Goal: Navigation & Orientation: Find specific page/section

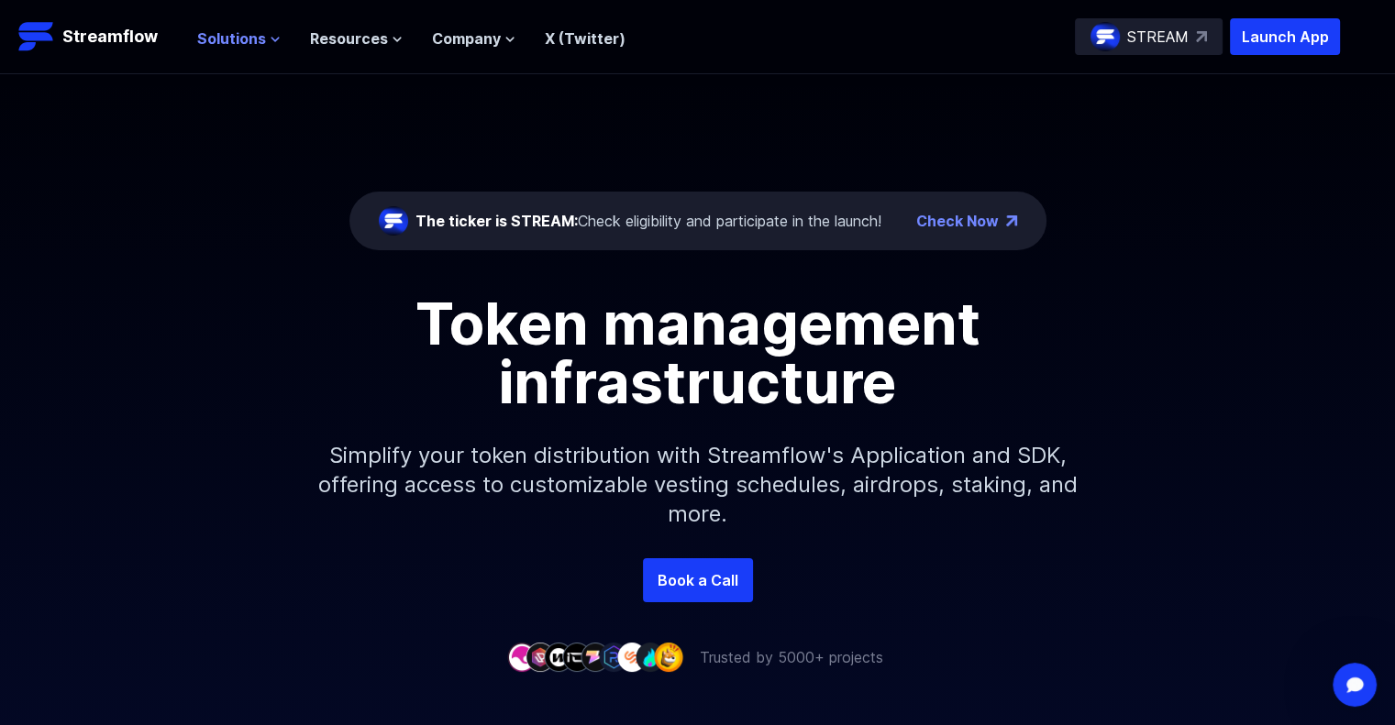
click at [249, 36] on span "Solutions" at bounding box center [231, 39] width 69 height 22
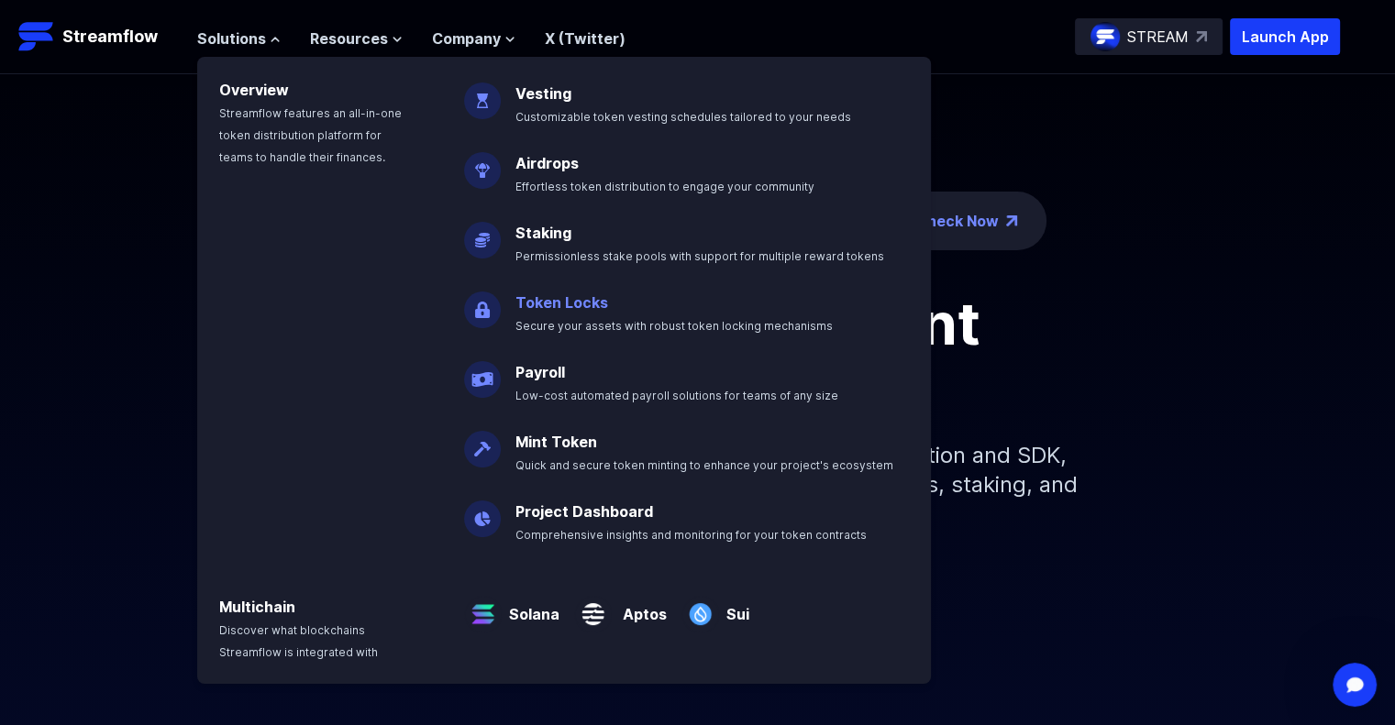
click at [571, 314] on p "Token Locks Secure your assets with robust token locking mechanisms" at bounding box center [686, 306] width 365 height 59
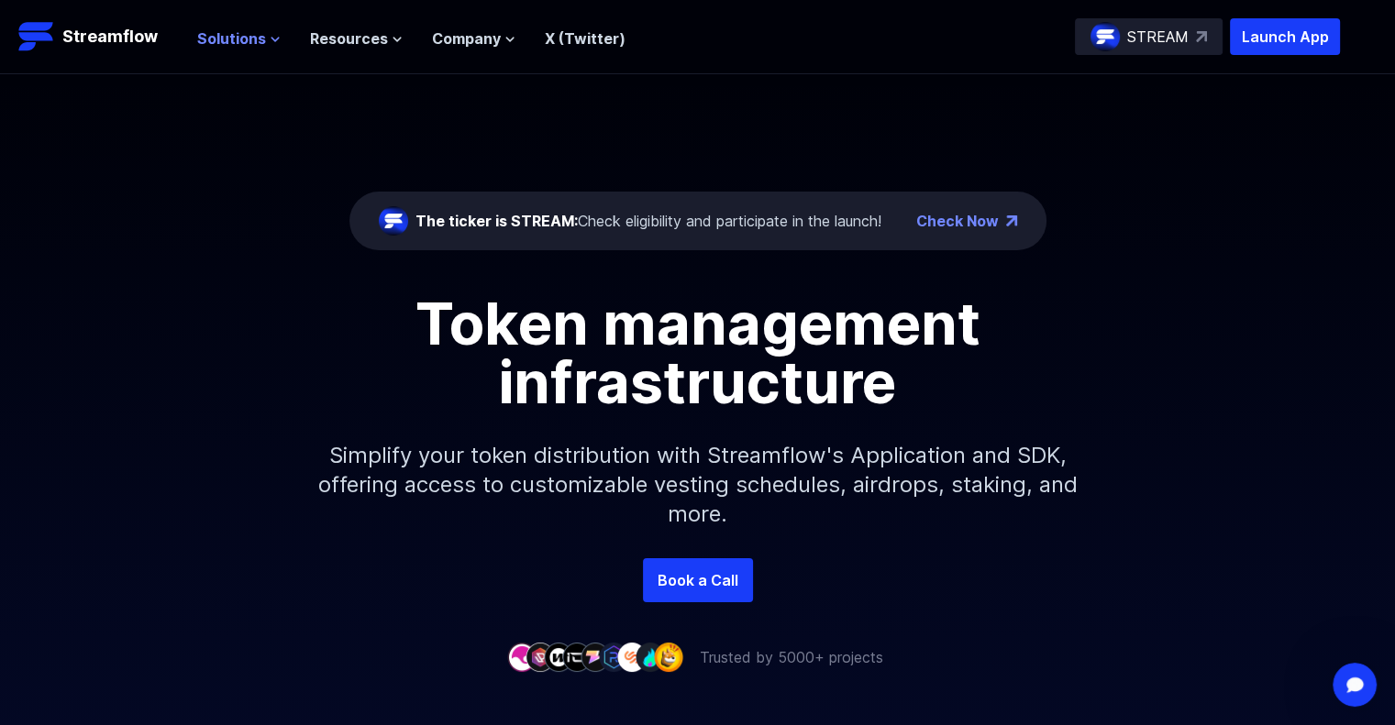
click at [238, 35] on span "Solutions" at bounding box center [231, 39] width 69 height 22
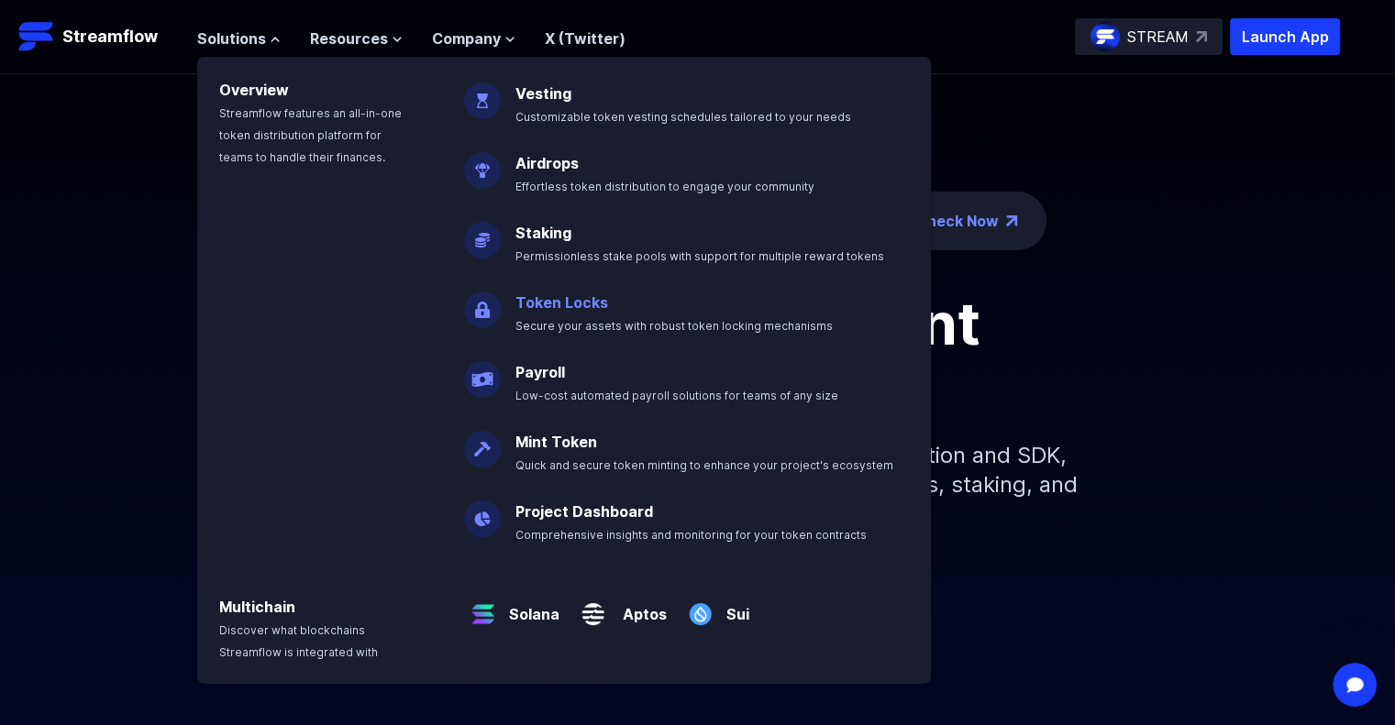
click at [536, 300] on link "Token Locks" at bounding box center [561, 302] width 93 height 18
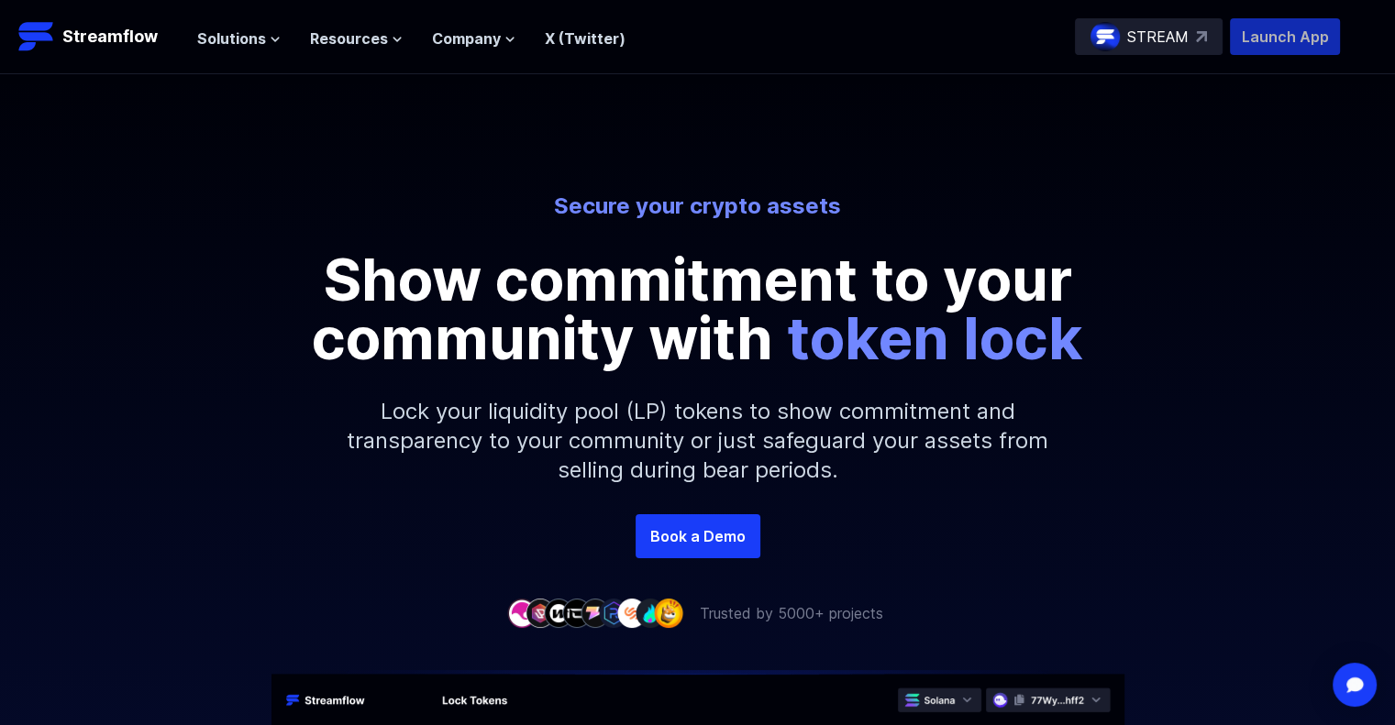
click at [1291, 27] on p "Launch App" at bounding box center [1285, 36] width 110 height 37
